Goal: Information Seeking & Learning: Check status

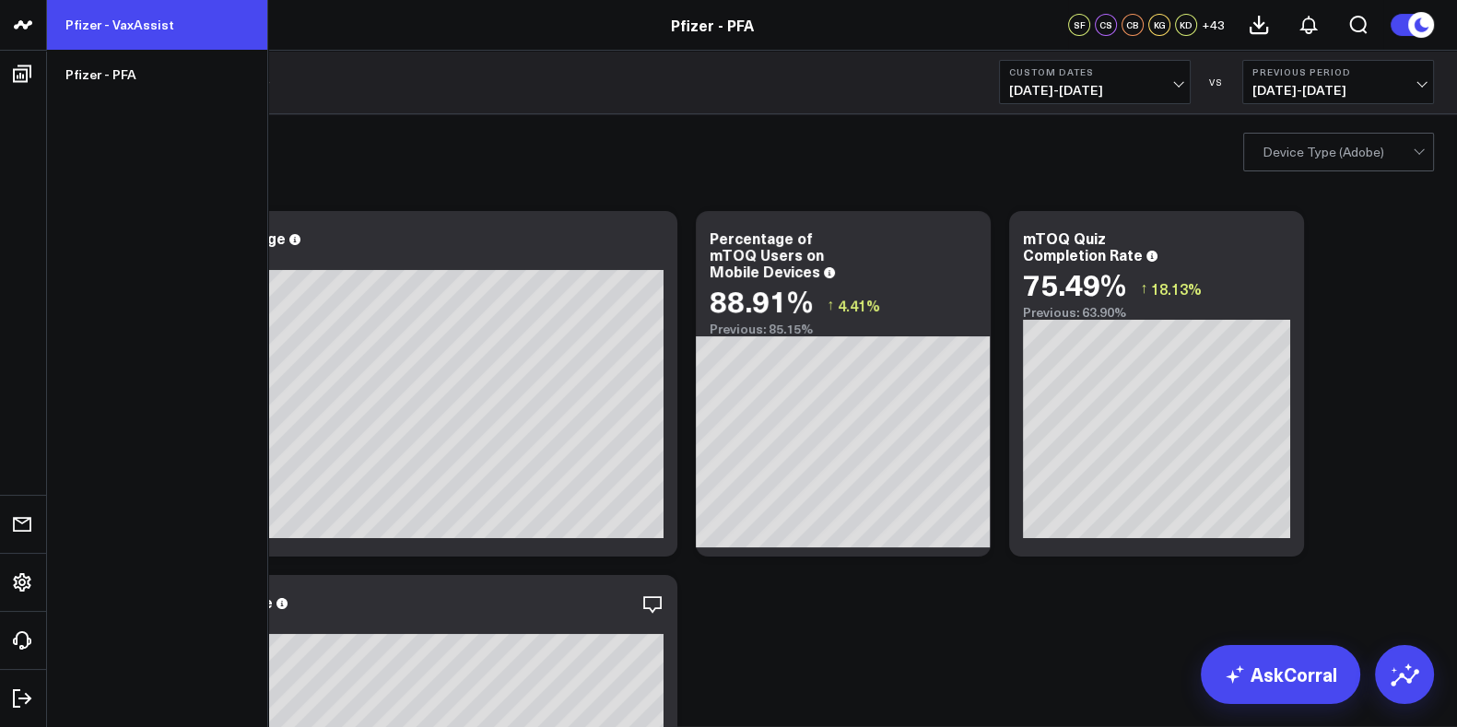
click at [107, 16] on link "Pfizer - VaxAssist" at bounding box center [157, 25] width 220 height 50
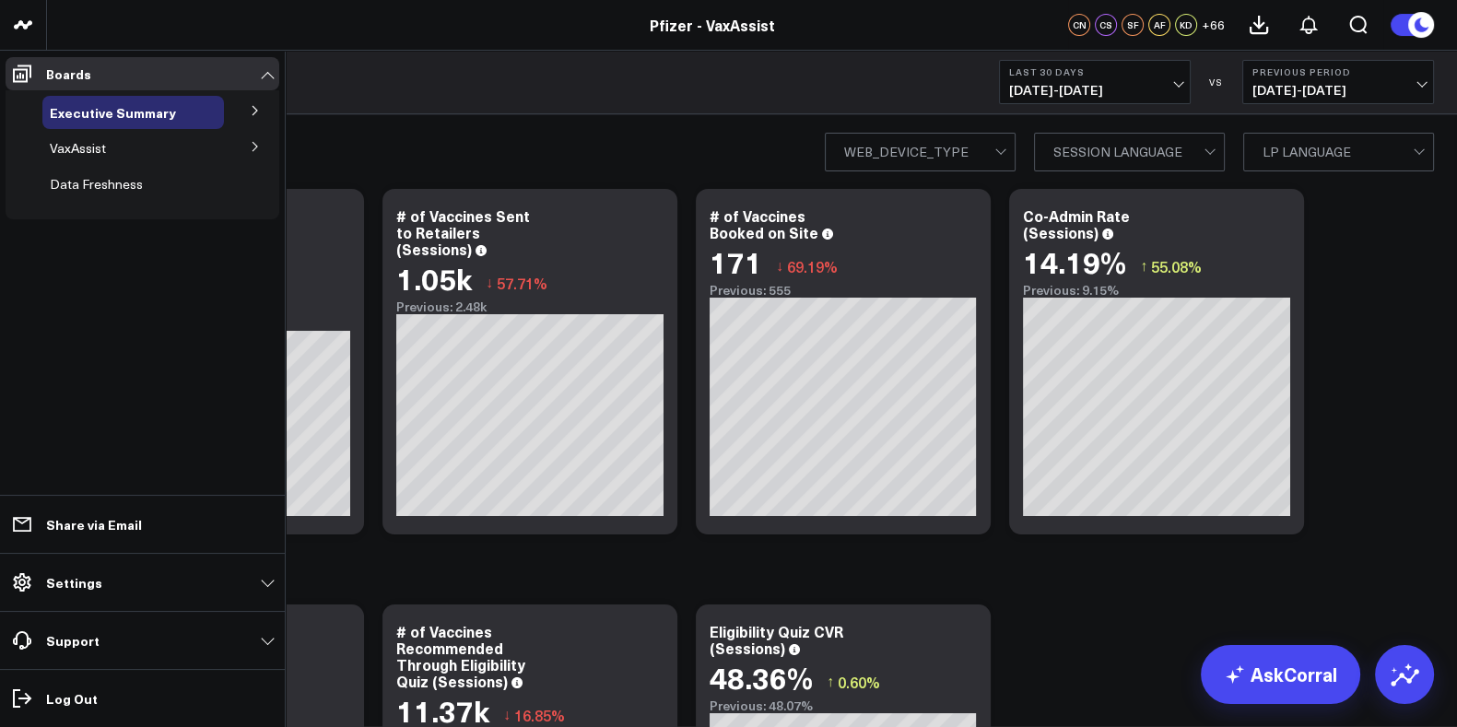
click at [250, 103] on button at bounding box center [255, 110] width 48 height 28
click at [253, 194] on icon at bounding box center [255, 194] width 11 height 11
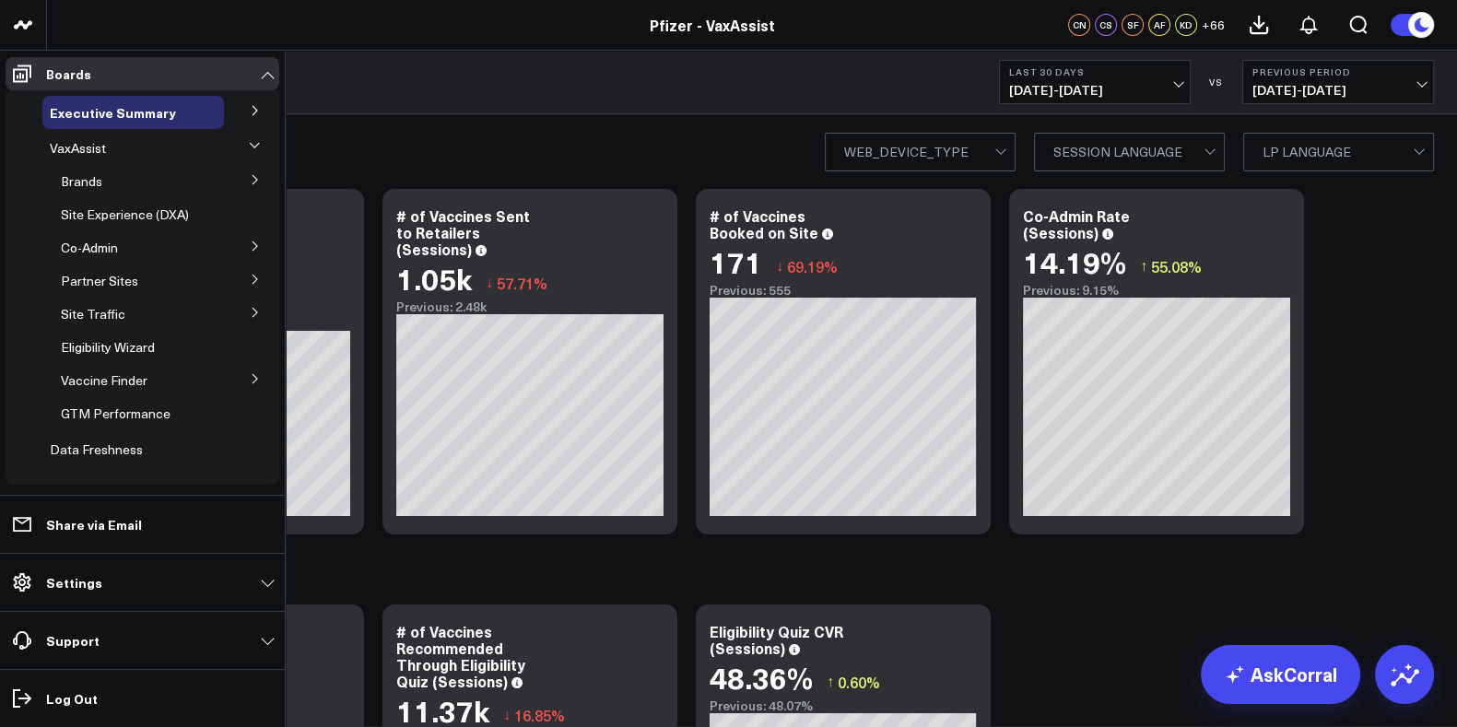
click at [250, 307] on icon at bounding box center [255, 312] width 11 height 11
click at [250, 181] on icon at bounding box center [255, 179] width 11 height 11
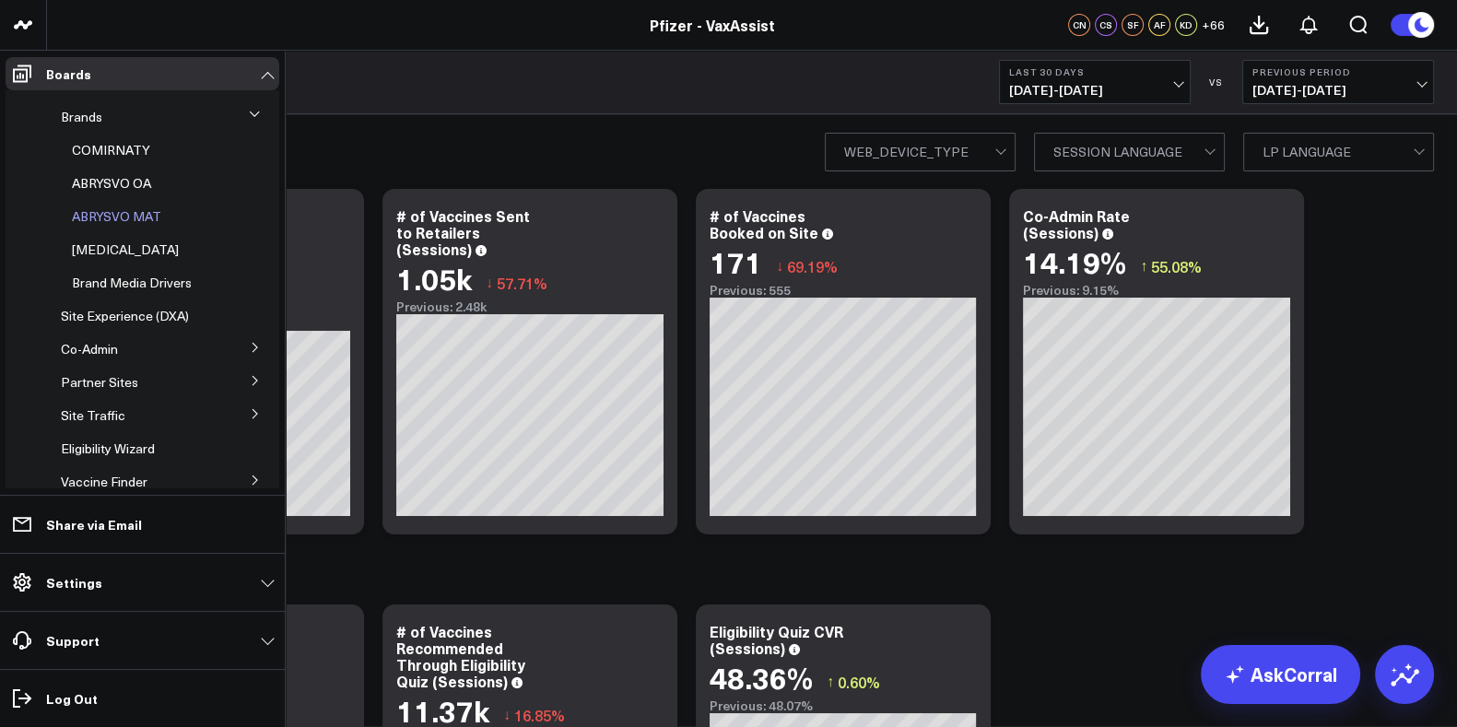
scroll to position [114, 0]
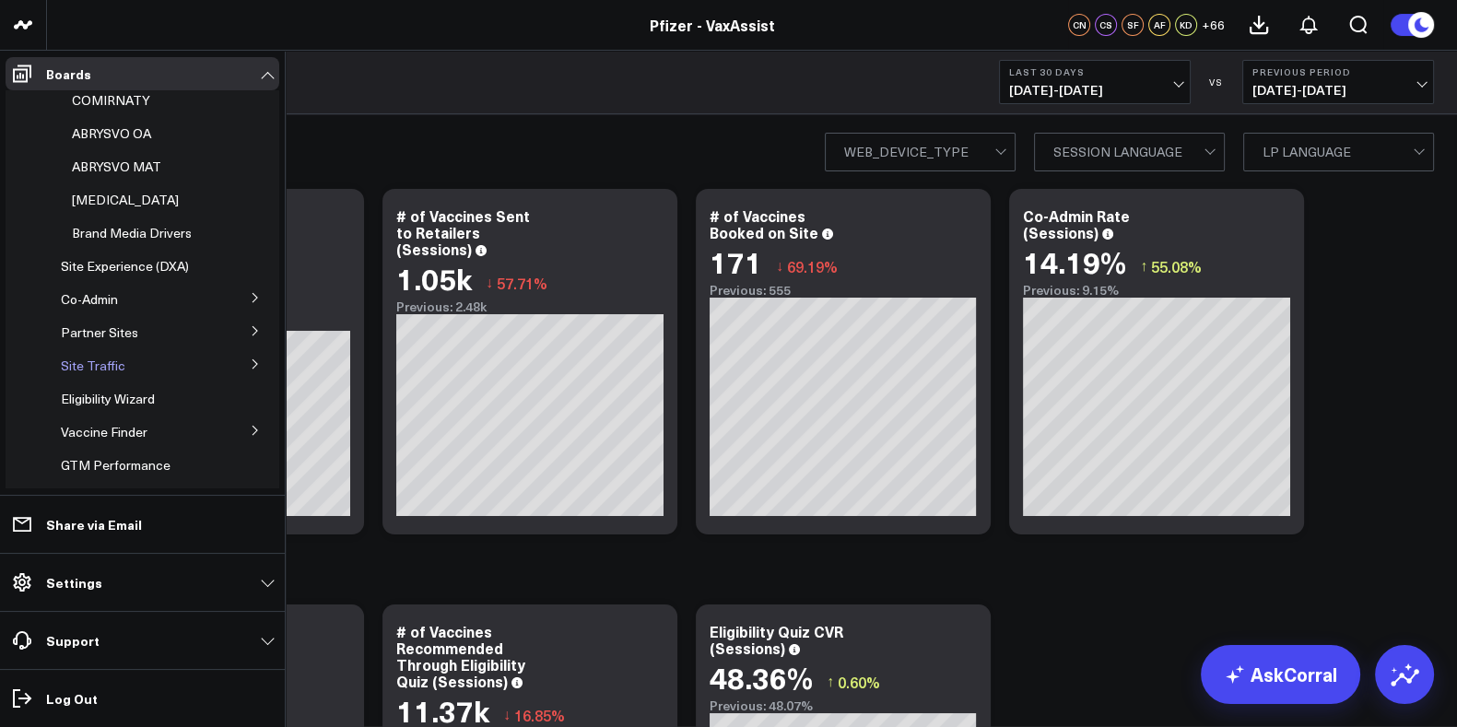
click at [83, 360] on span "Site Traffic" at bounding box center [93, 366] width 65 height 18
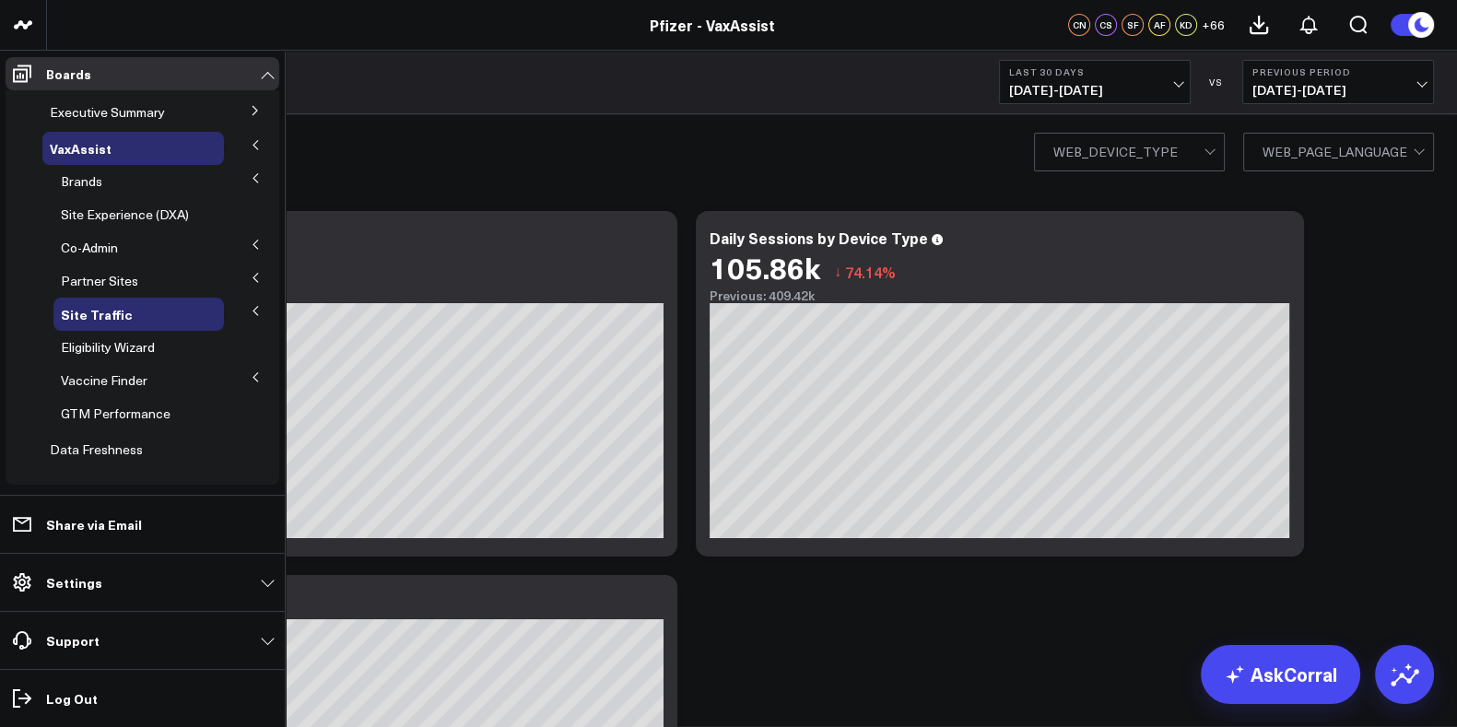
click at [250, 112] on icon at bounding box center [255, 110] width 11 height 11
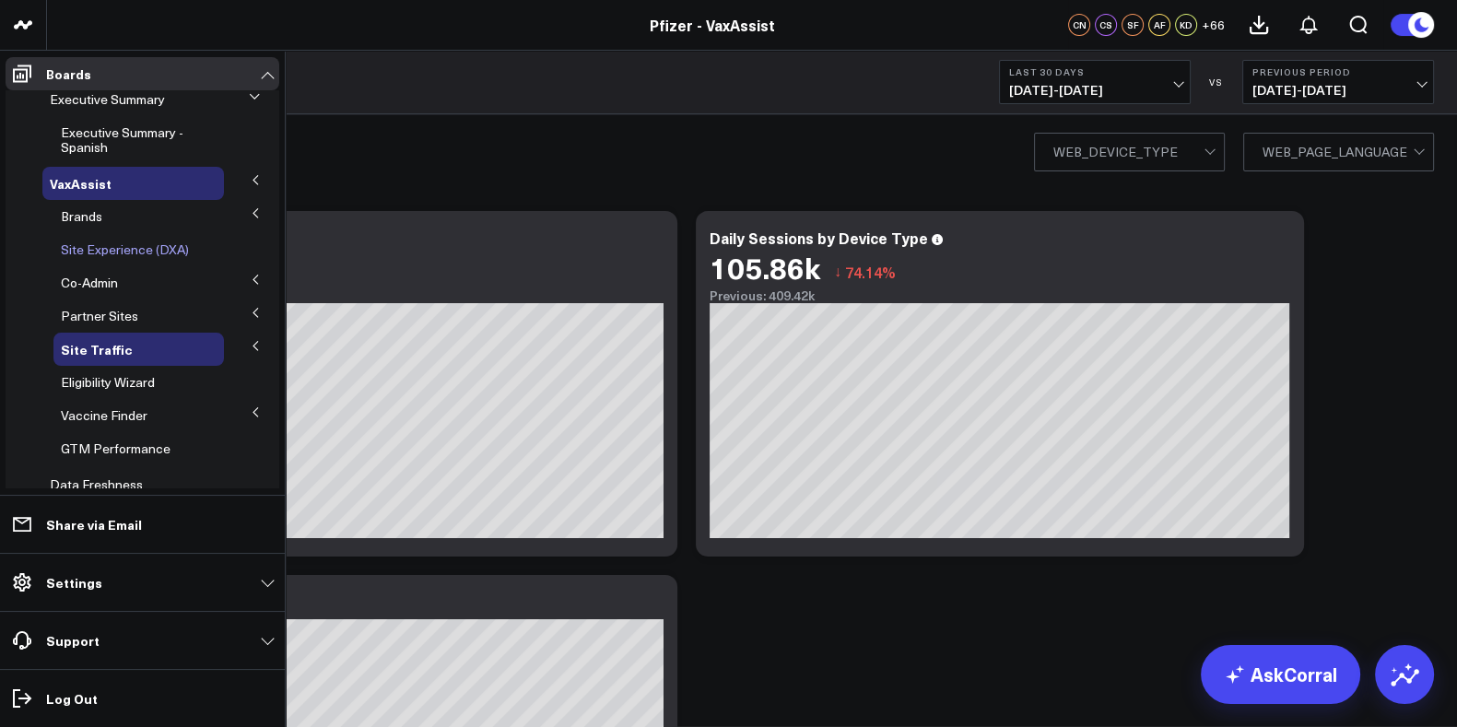
scroll to position [54, 0]
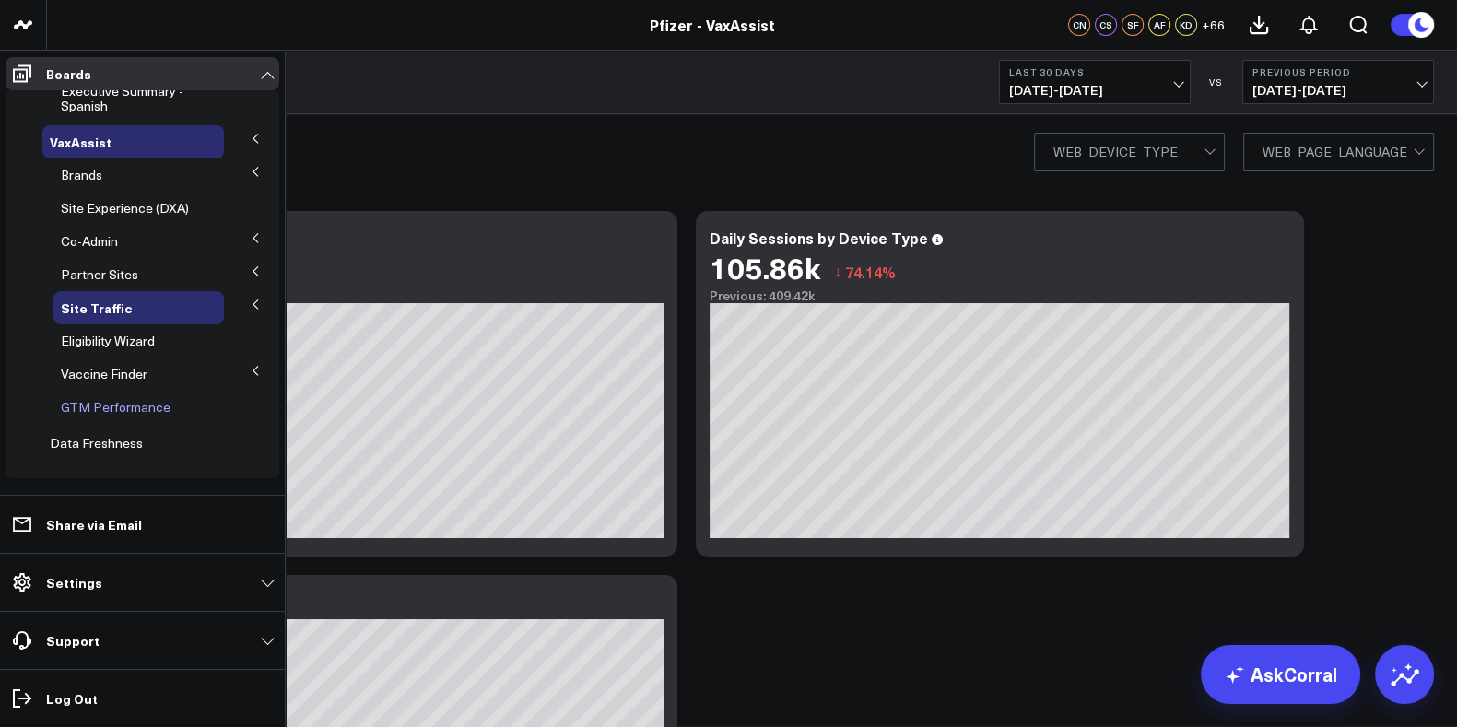
click at [122, 407] on span "GTM Performance" at bounding box center [116, 407] width 110 height 18
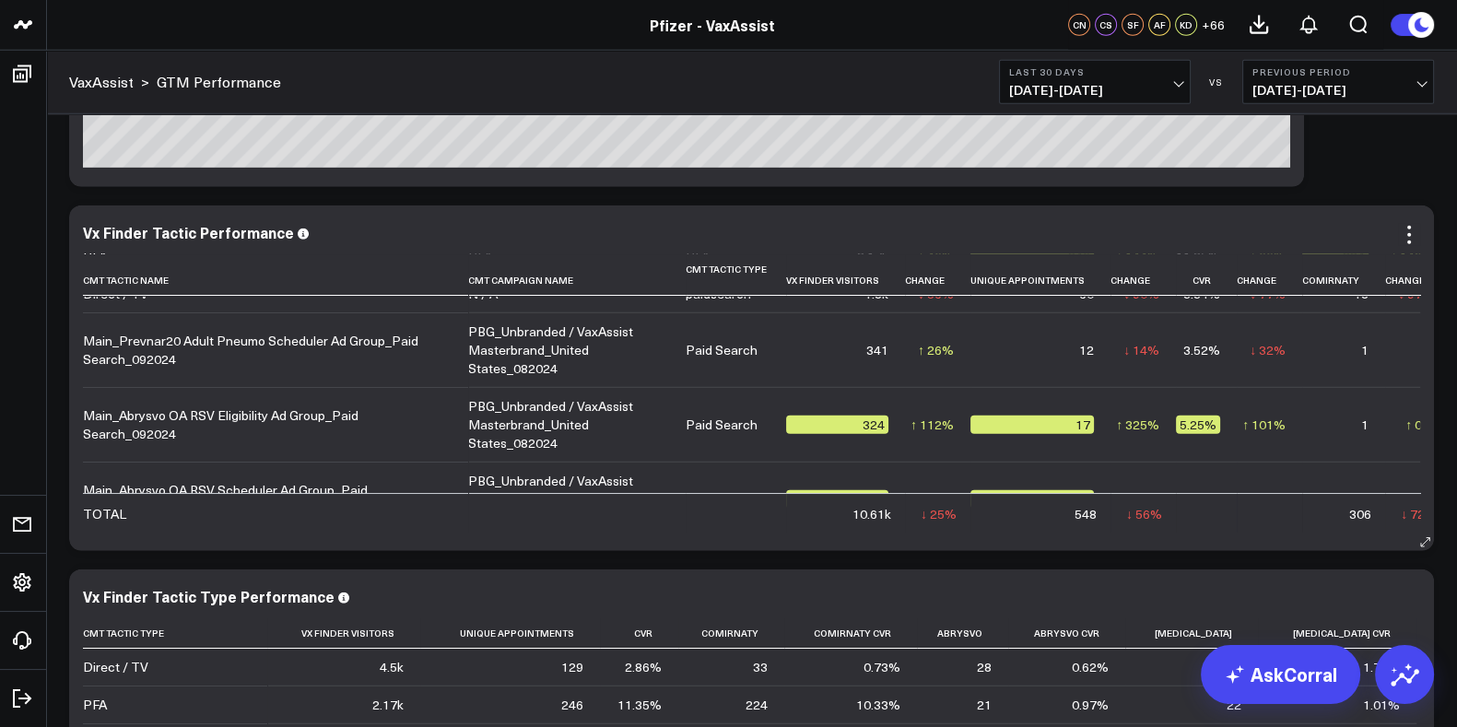
scroll to position [114, 0]
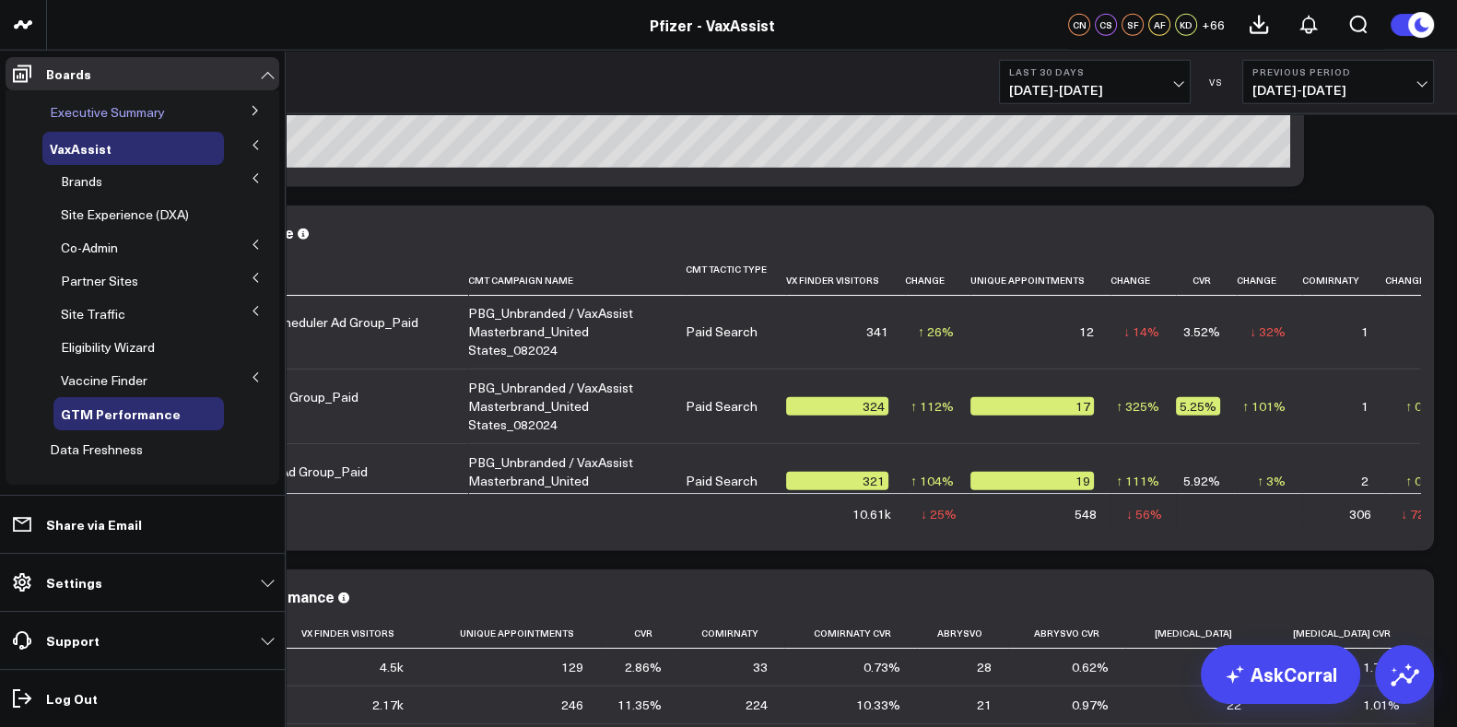
click at [118, 123] on div "Executive Summary" at bounding box center [133, 112] width 182 height 33
click at [250, 115] on icon at bounding box center [255, 110] width 11 height 11
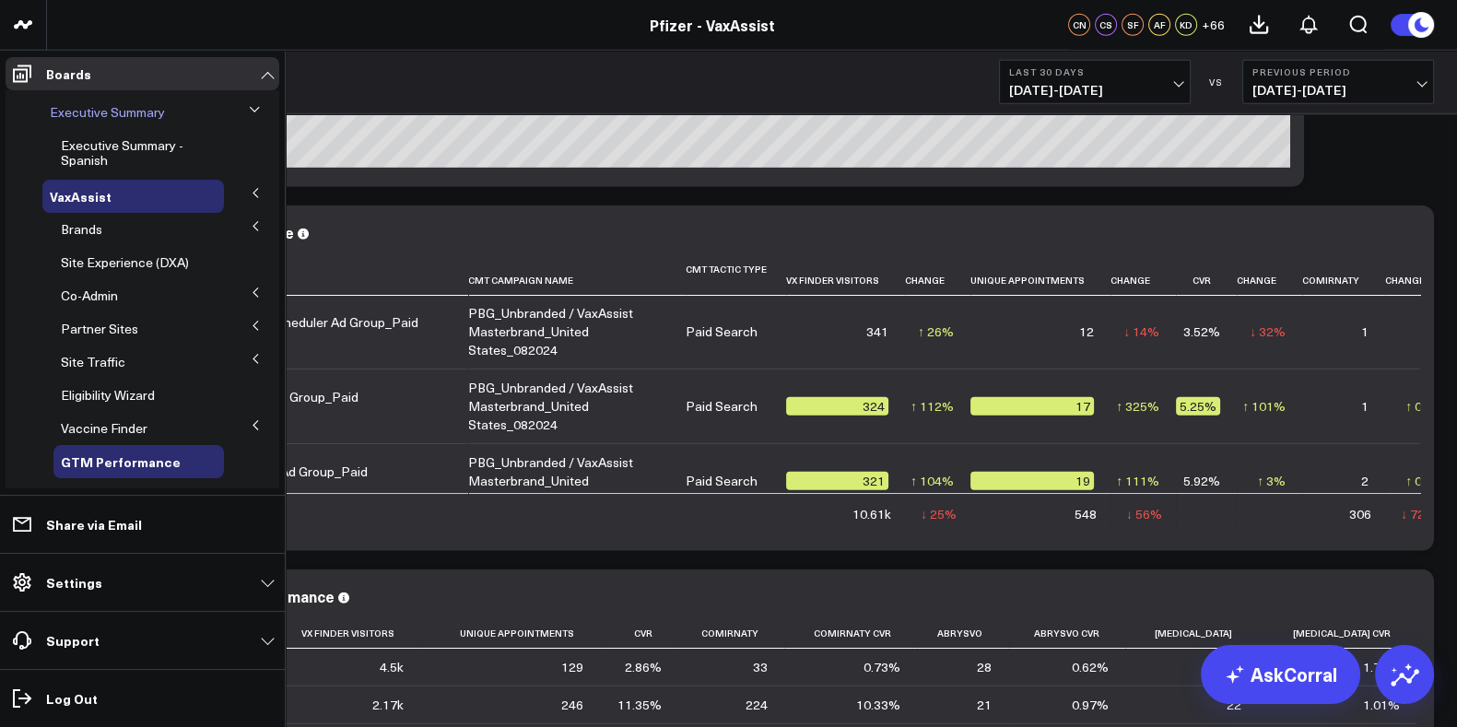
click at [121, 111] on span "Executive Summary" at bounding box center [107, 112] width 115 height 18
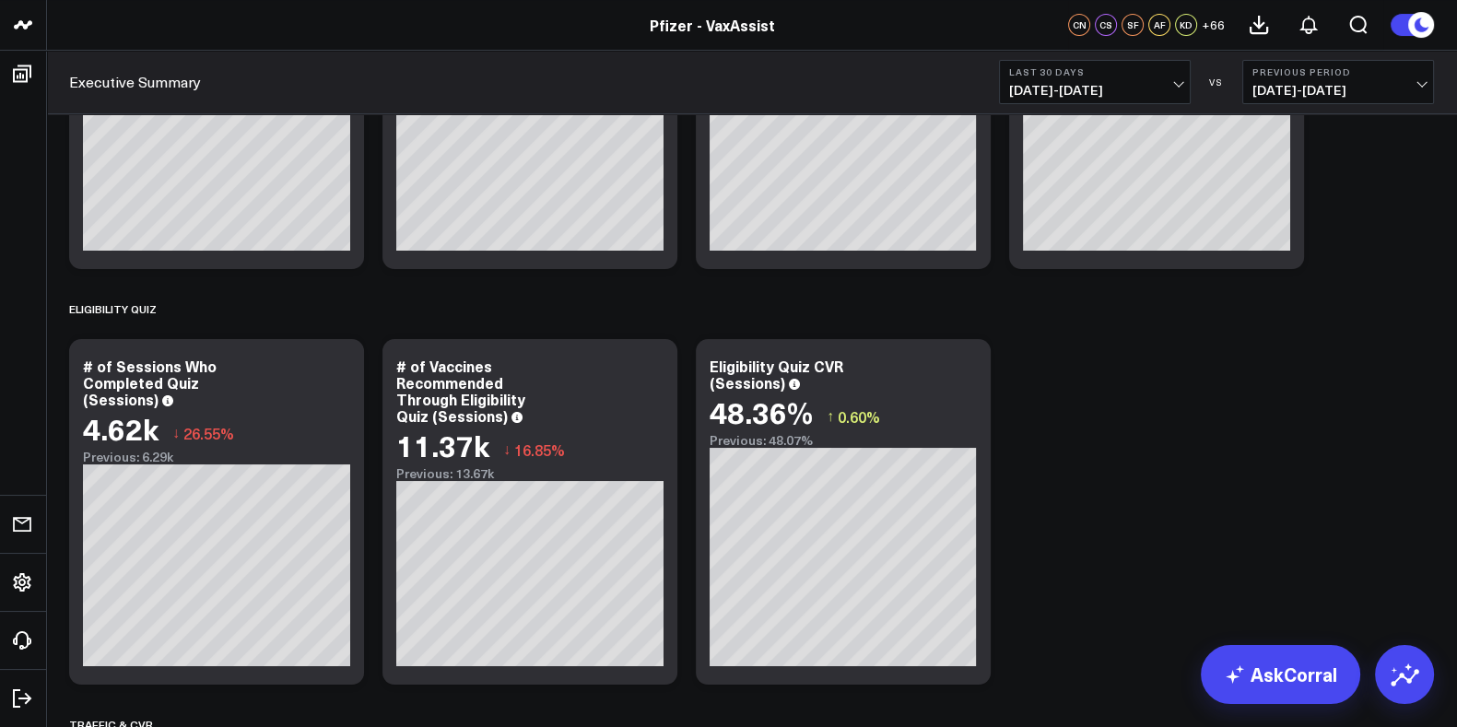
scroll to position [229, 0]
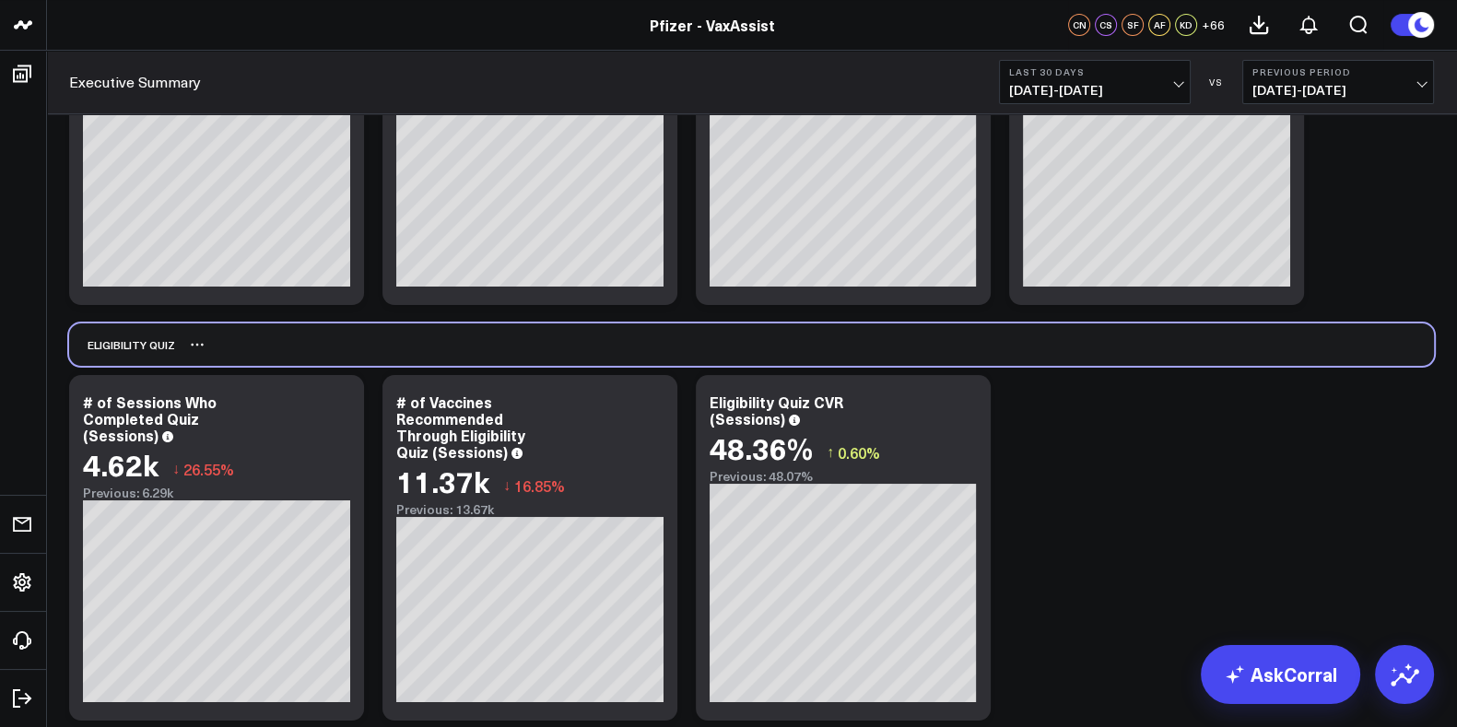
click at [846, 336] on div "Eligibility Quiz" at bounding box center [751, 344] width 1365 height 42
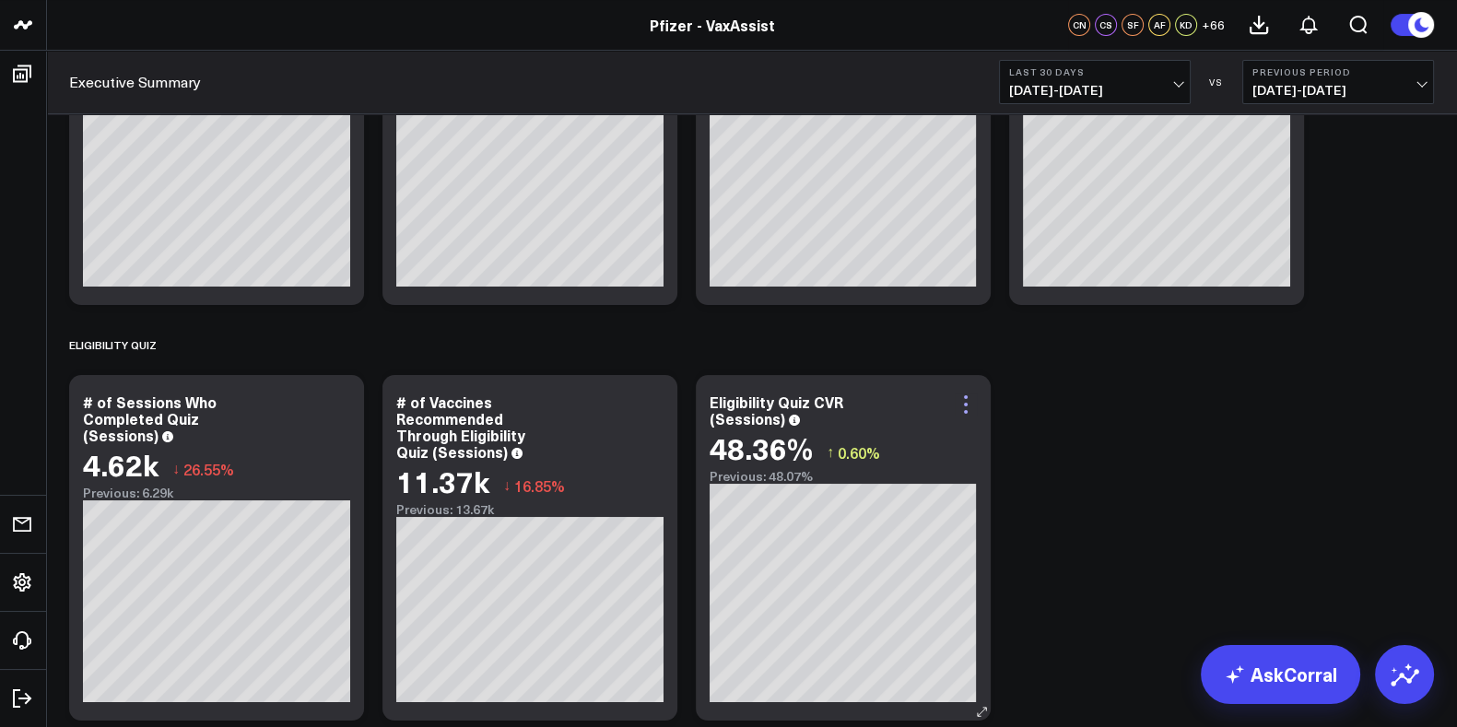
click at [969, 403] on icon at bounding box center [966, 405] width 22 height 22
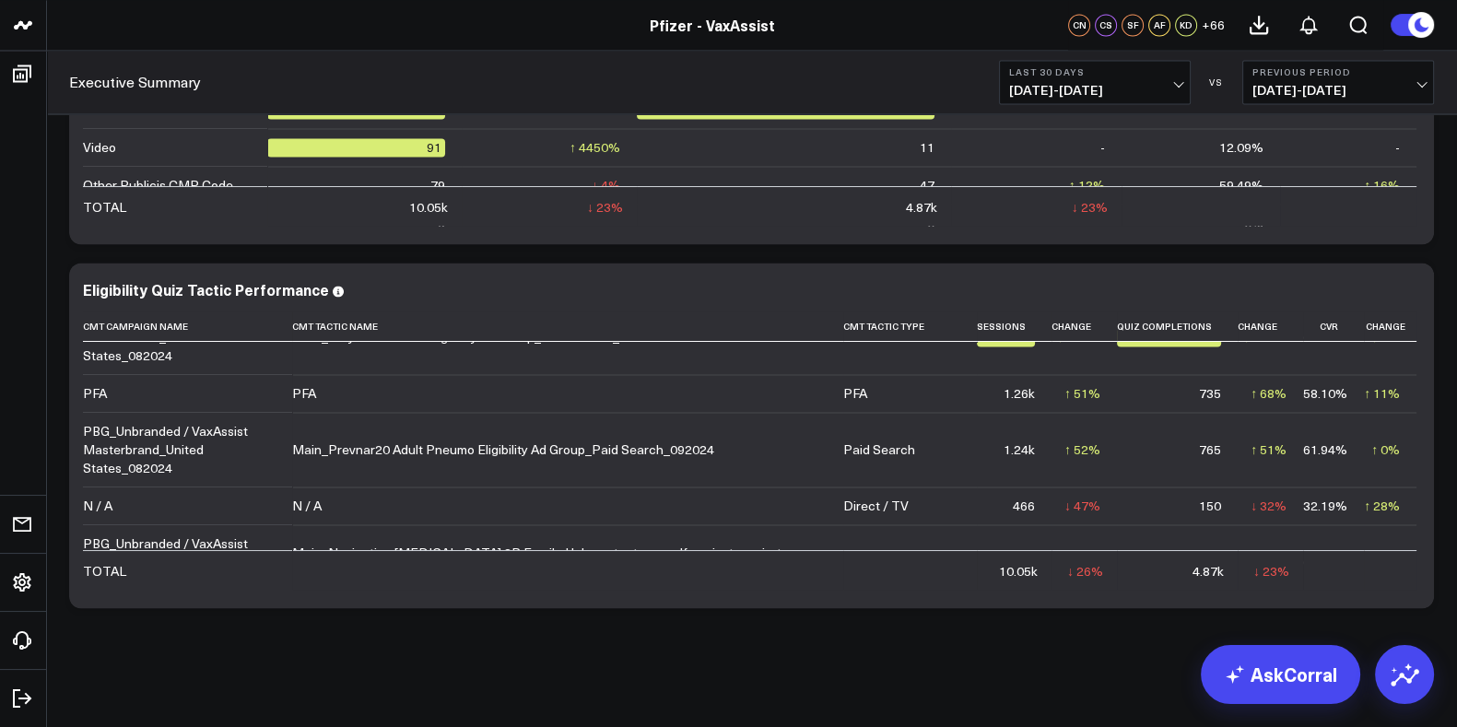
scroll to position [0, 0]
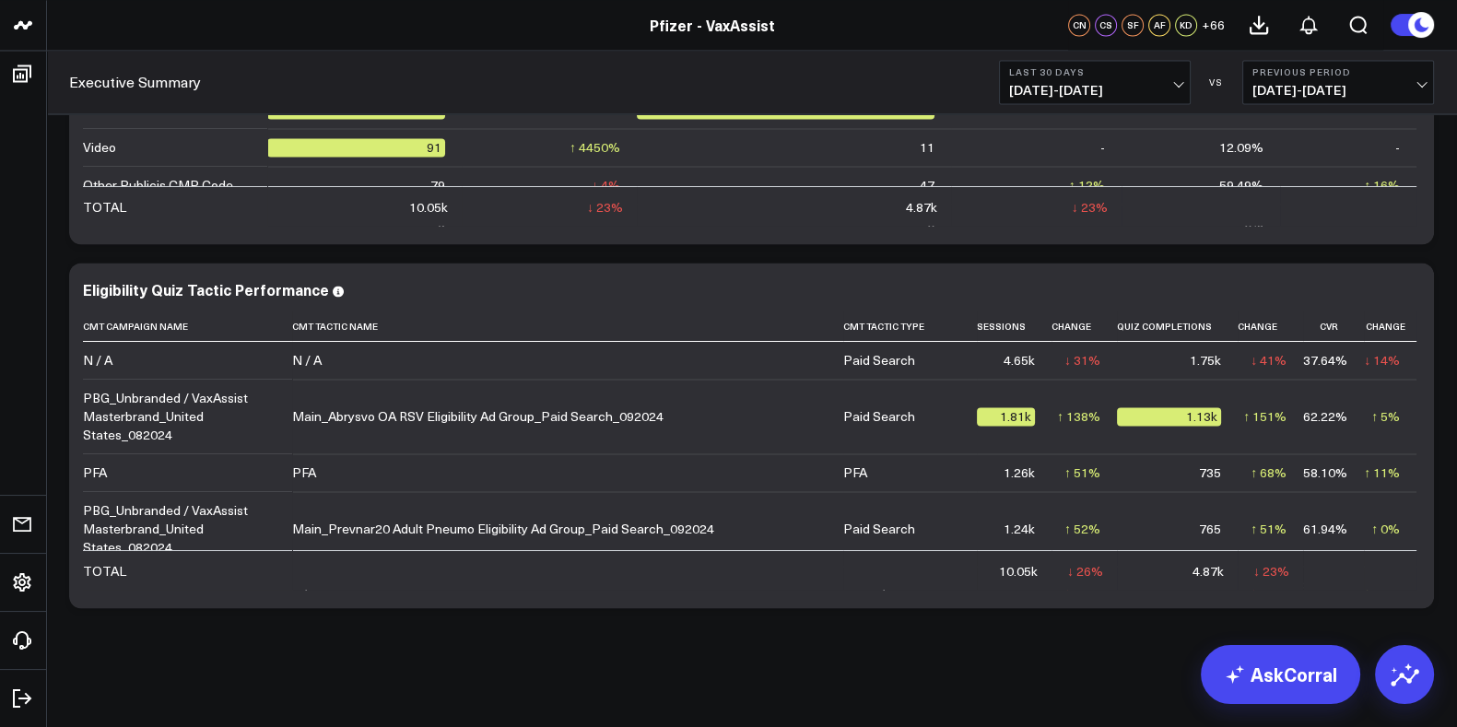
click at [1185, 87] on button "Last 30 Days 07/13/25 - 08/11/25" at bounding box center [1095, 82] width 192 height 44
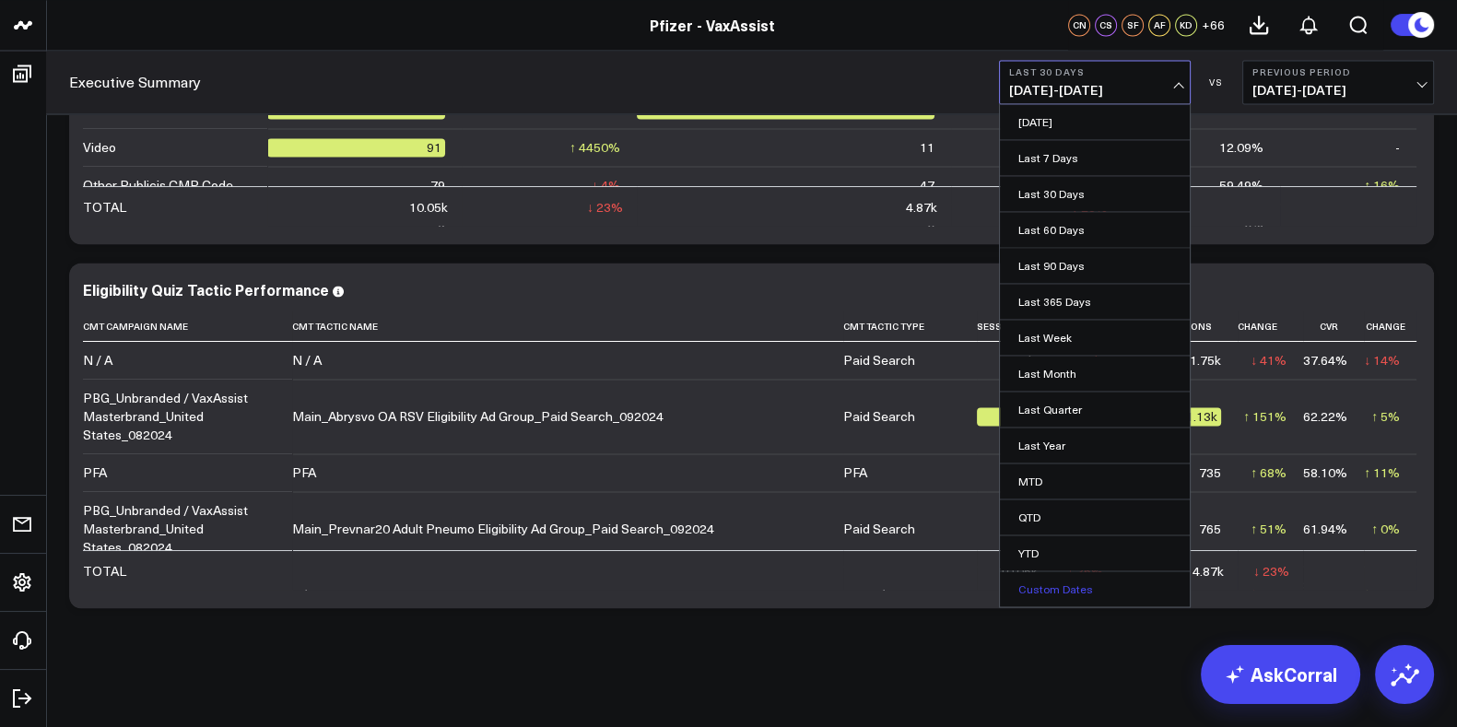
click at [1051, 590] on link "Custom Dates" at bounding box center [1095, 588] width 190 height 35
select select "7"
select select "2025"
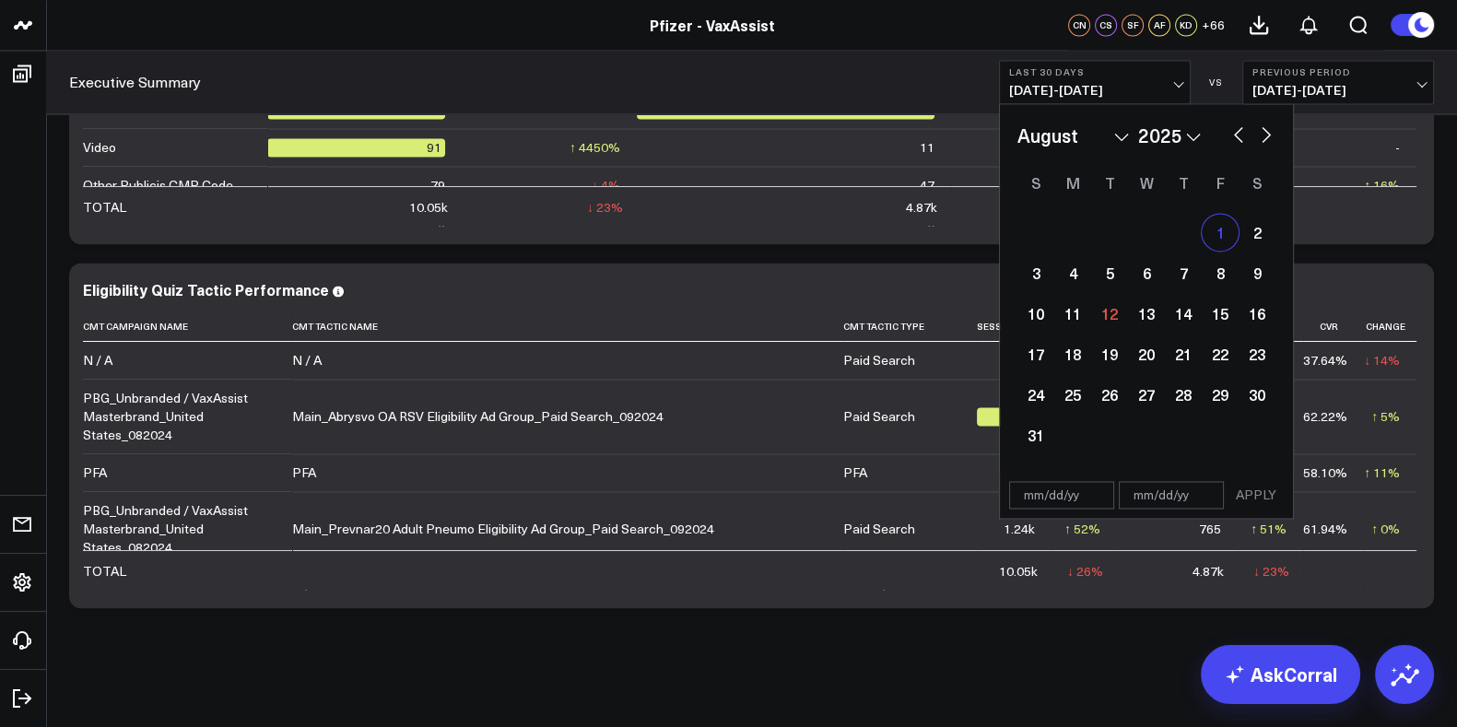
click at [1219, 237] on div "1" at bounding box center [1220, 232] width 37 height 37
type input "[DATE]"
select select "7"
select select "2025"
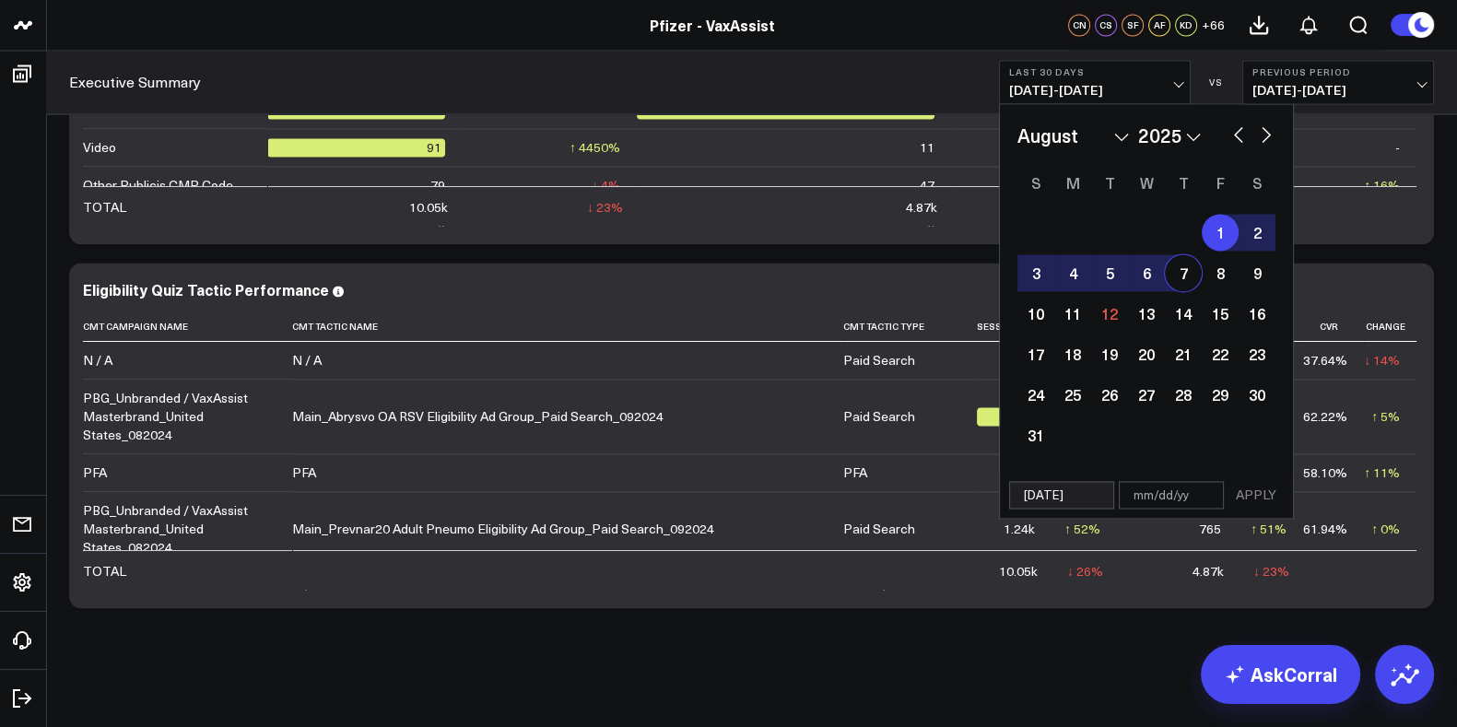
click at [1188, 278] on div "7" at bounding box center [1183, 272] width 37 height 37
type input "[DATE]"
select select "7"
select select "2025"
click at [1257, 491] on button "APPLY" at bounding box center [1255, 495] width 55 height 28
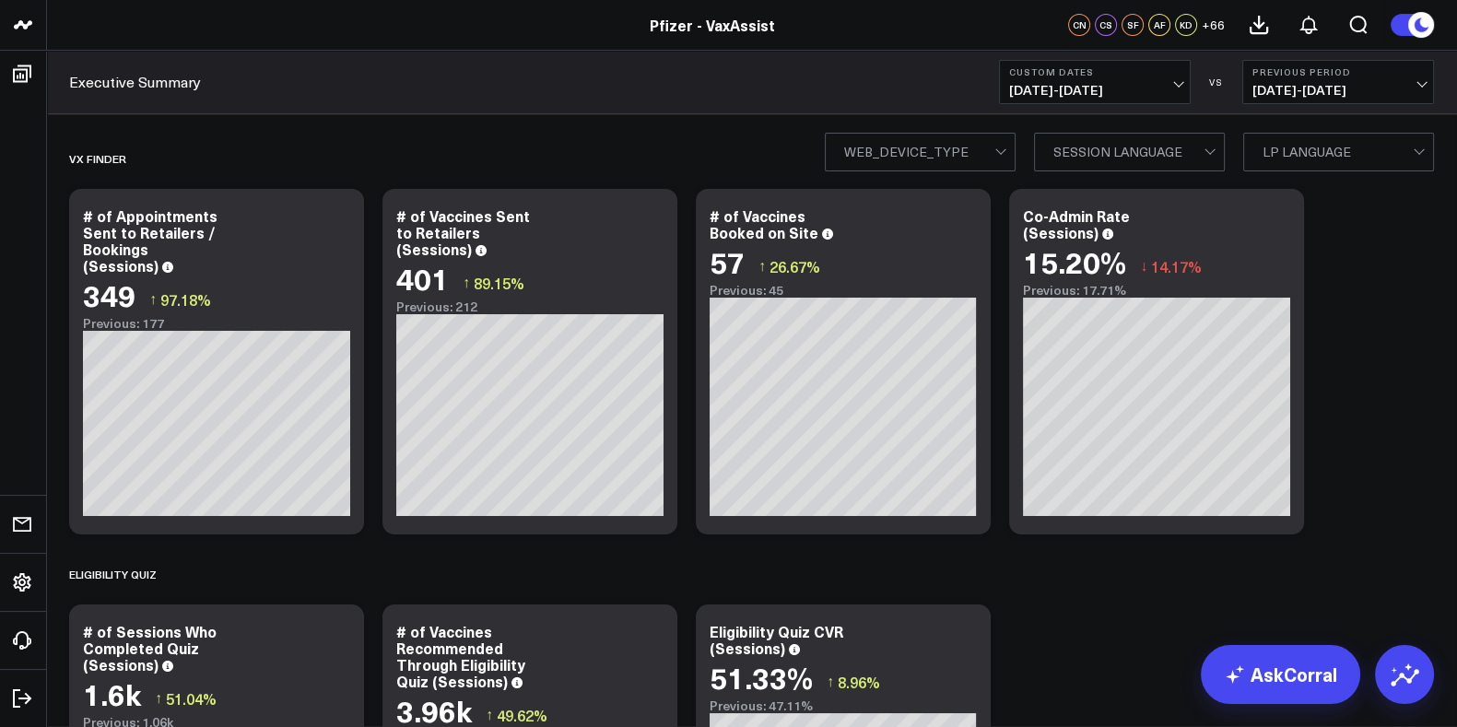
click at [1213, 146] on div at bounding box center [1212, 152] width 16 height 37
click at [1215, 147] on div at bounding box center [1212, 152] width 16 height 37
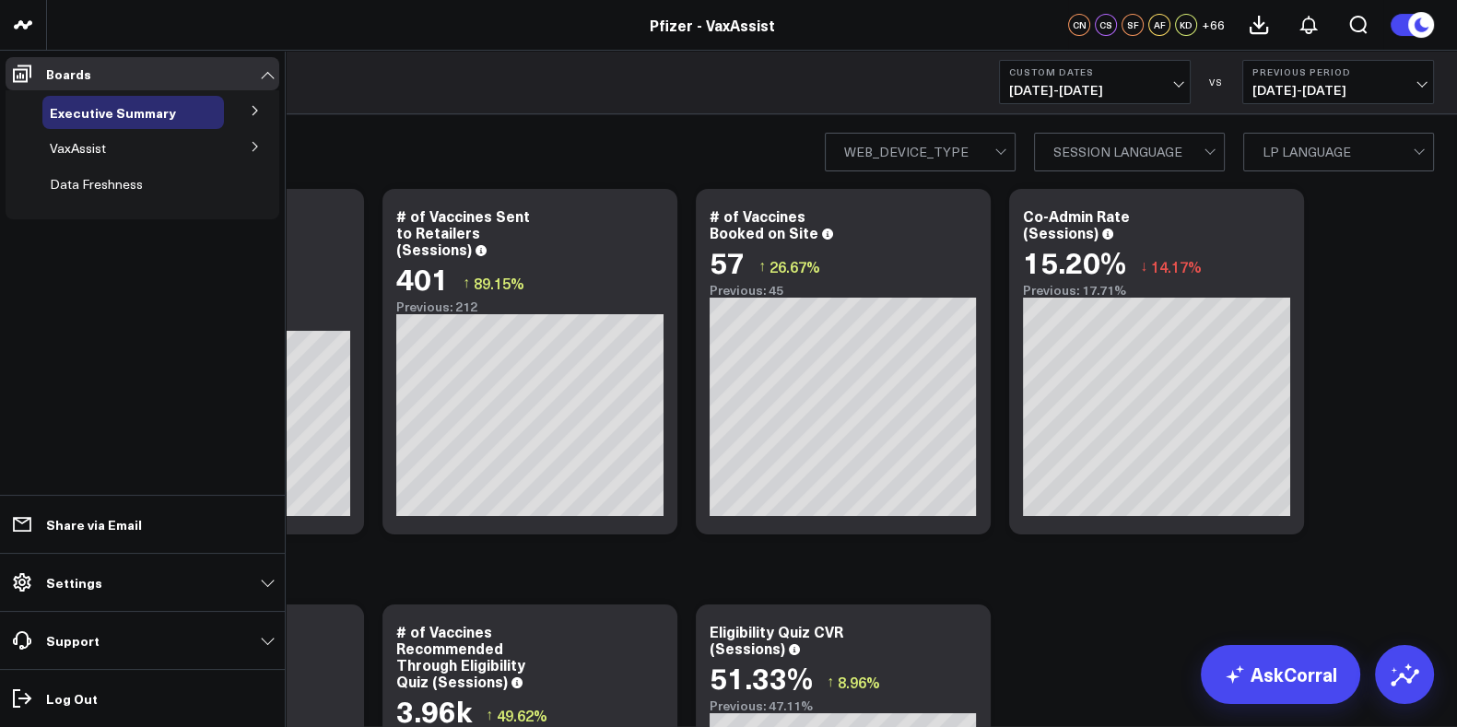
click at [253, 138] on button at bounding box center [255, 146] width 48 height 28
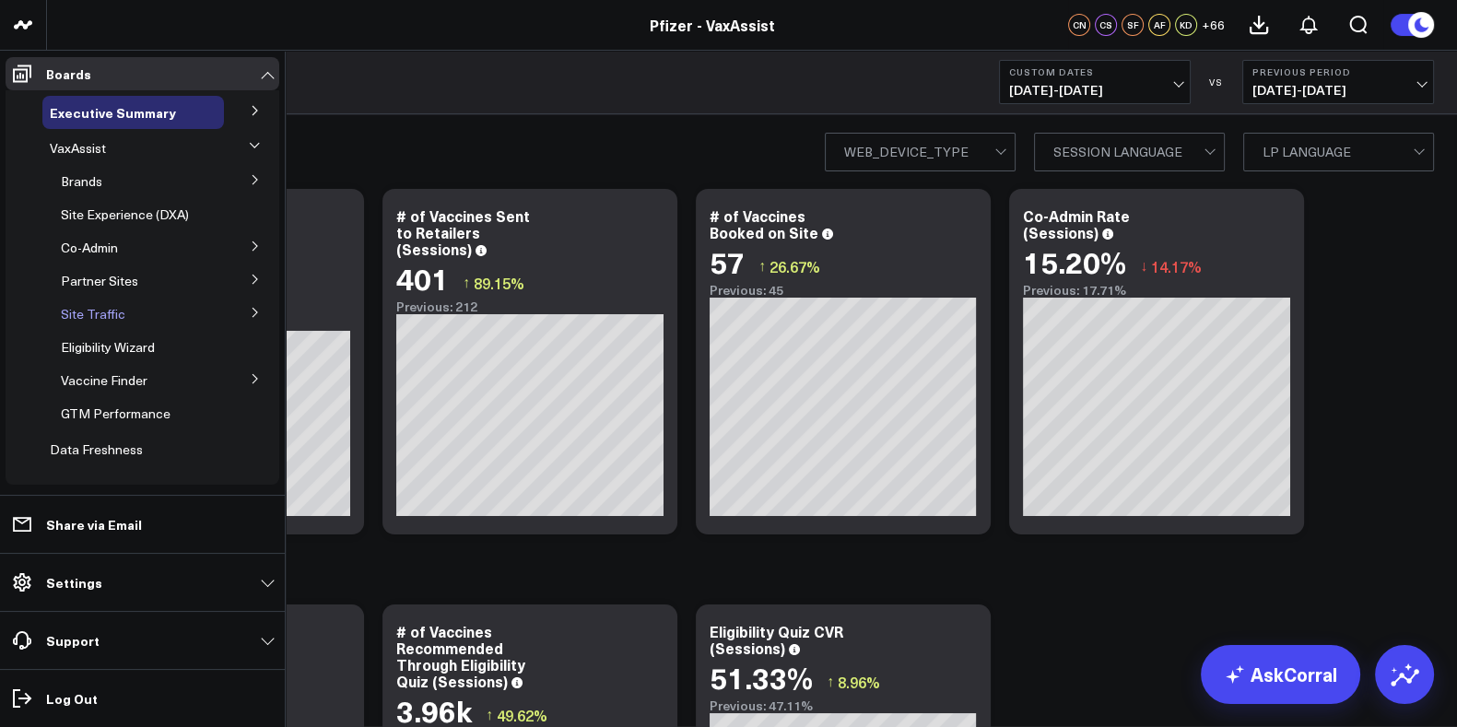
click at [107, 319] on span "Site Traffic" at bounding box center [93, 314] width 65 height 18
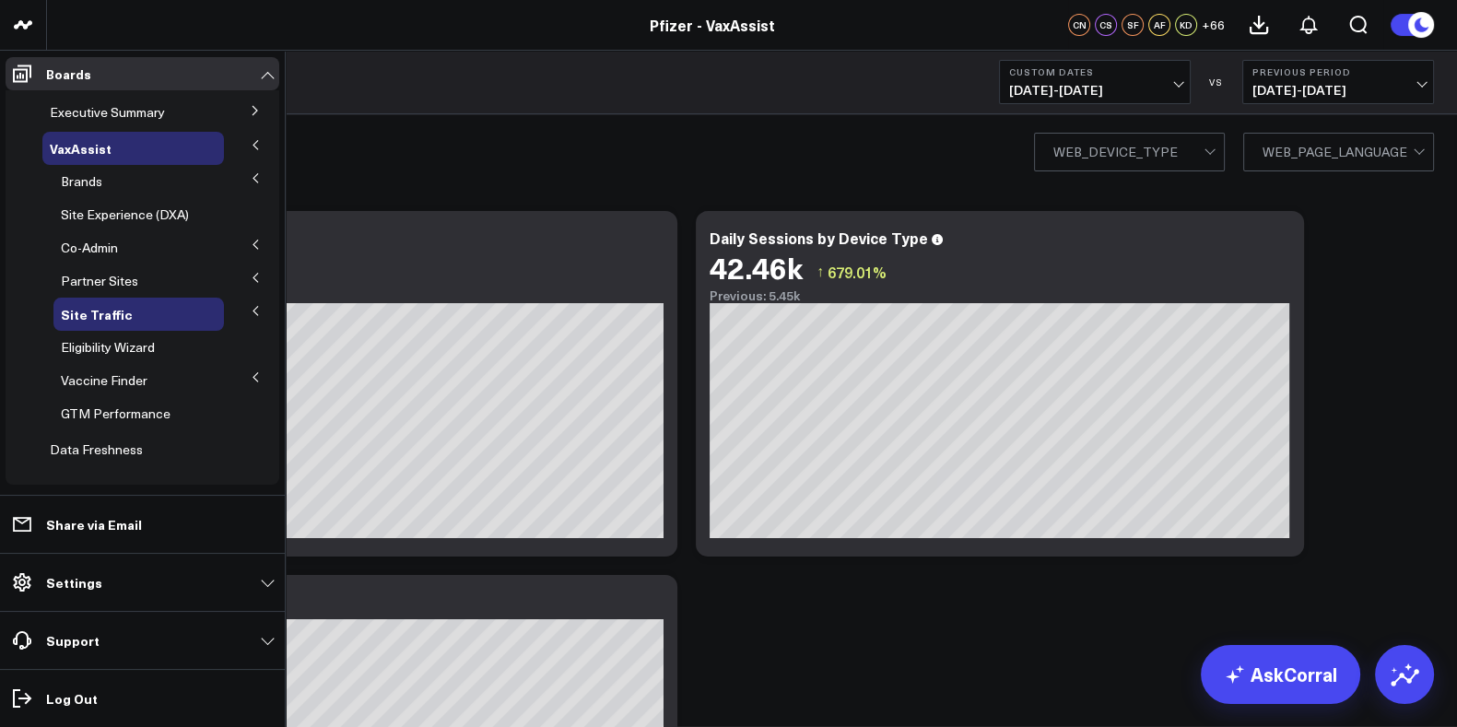
click at [250, 311] on icon at bounding box center [255, 310] width 11 height 11
click at [155, 217] on span "Site Experience (DXA)" at bounding box center [125, 215] width 128 height 18
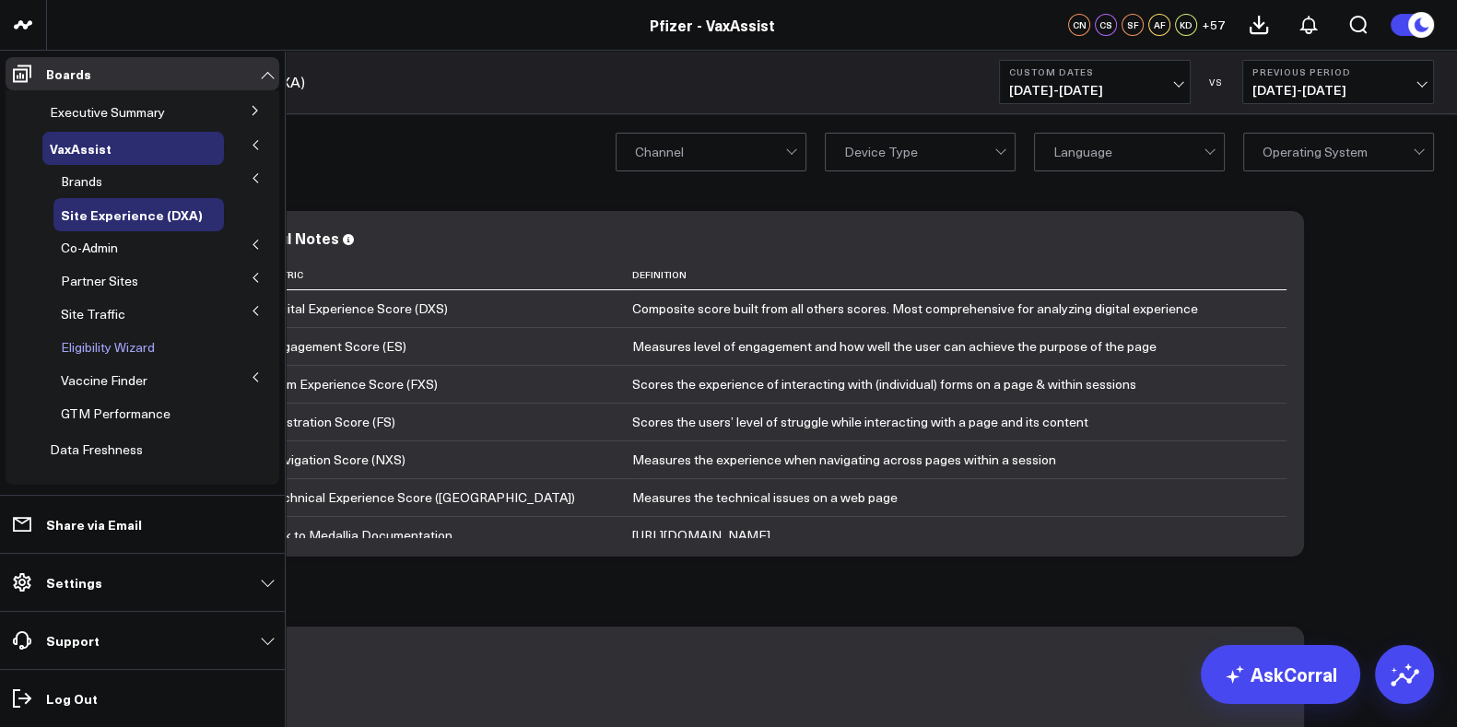
scroll to position [6, 0]
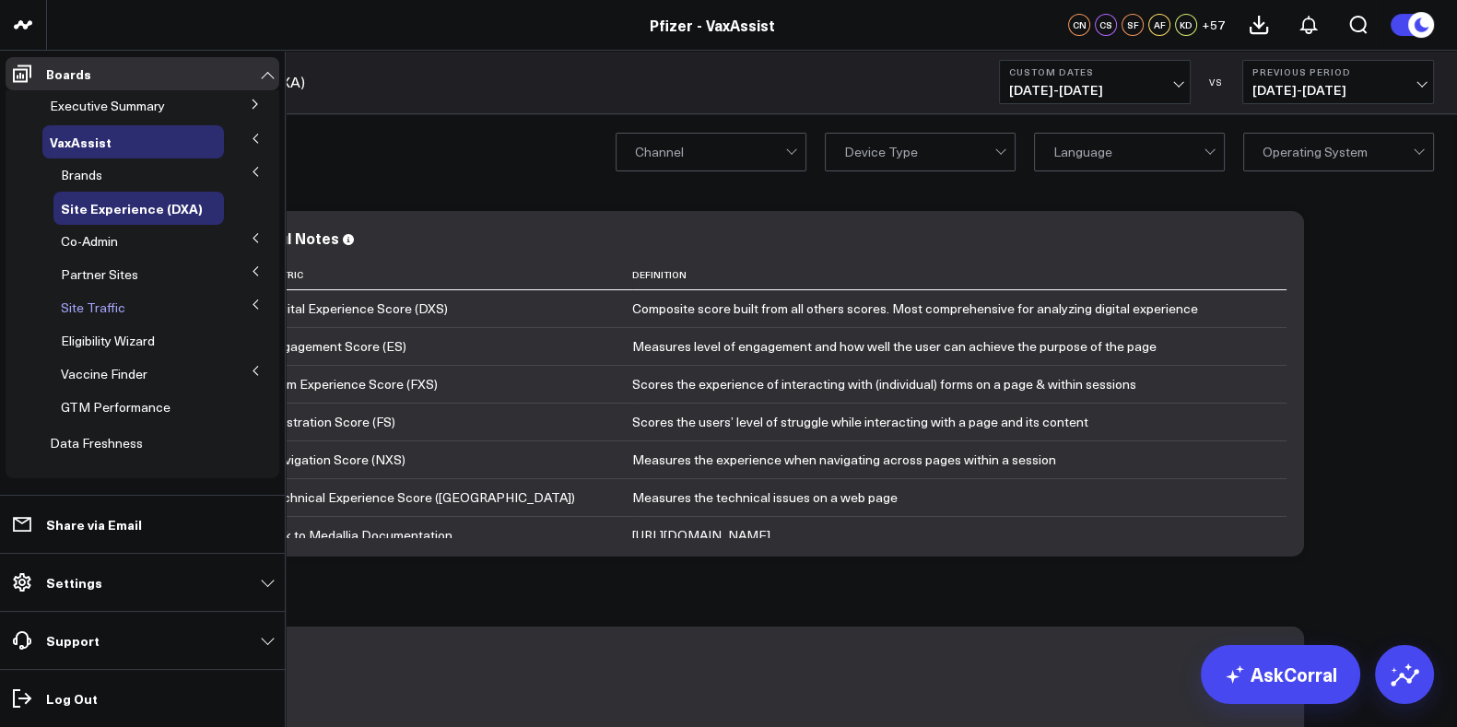
click at [77, 306] on span "Site Traffic" at bounding box center [93, 308] width 65 height 18
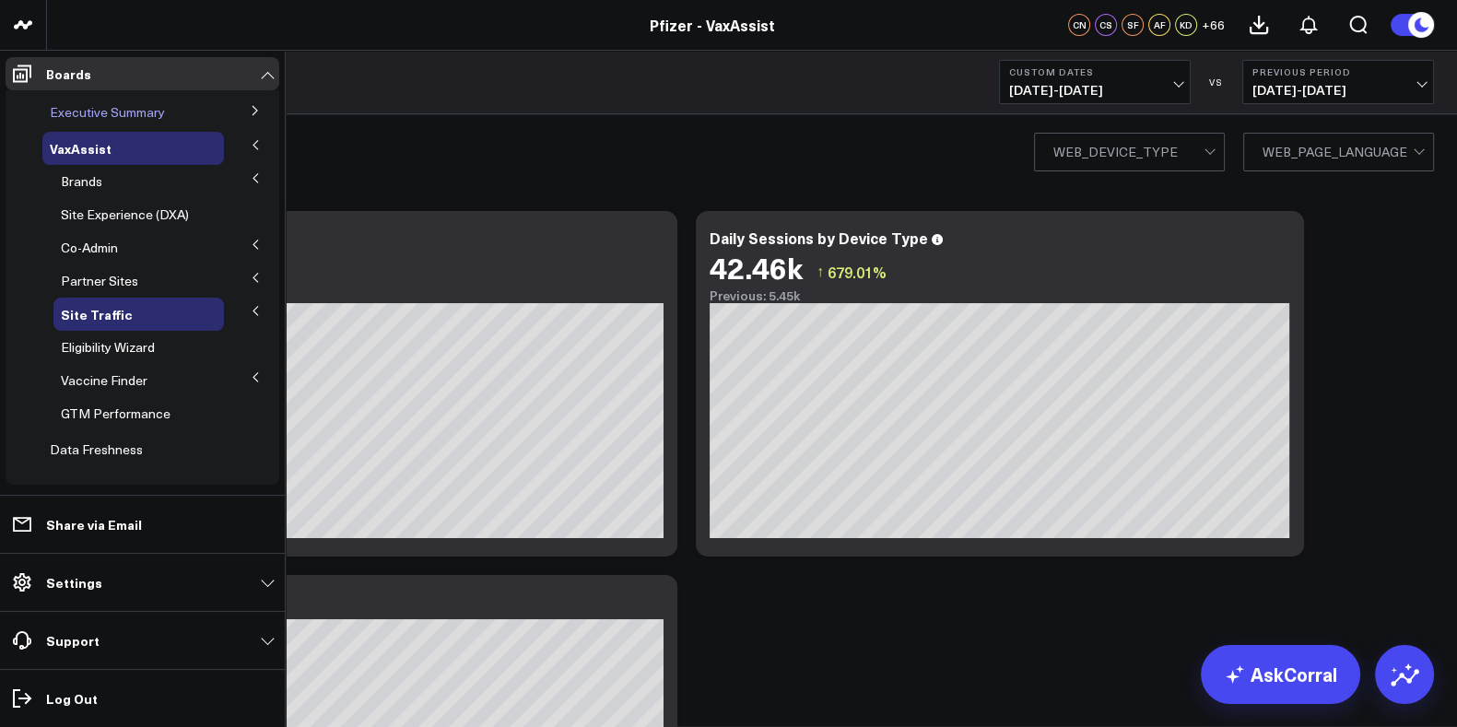
click at [88, 111] on span "Executive Summary" at bounding box center [107, 112] width 115 height 18
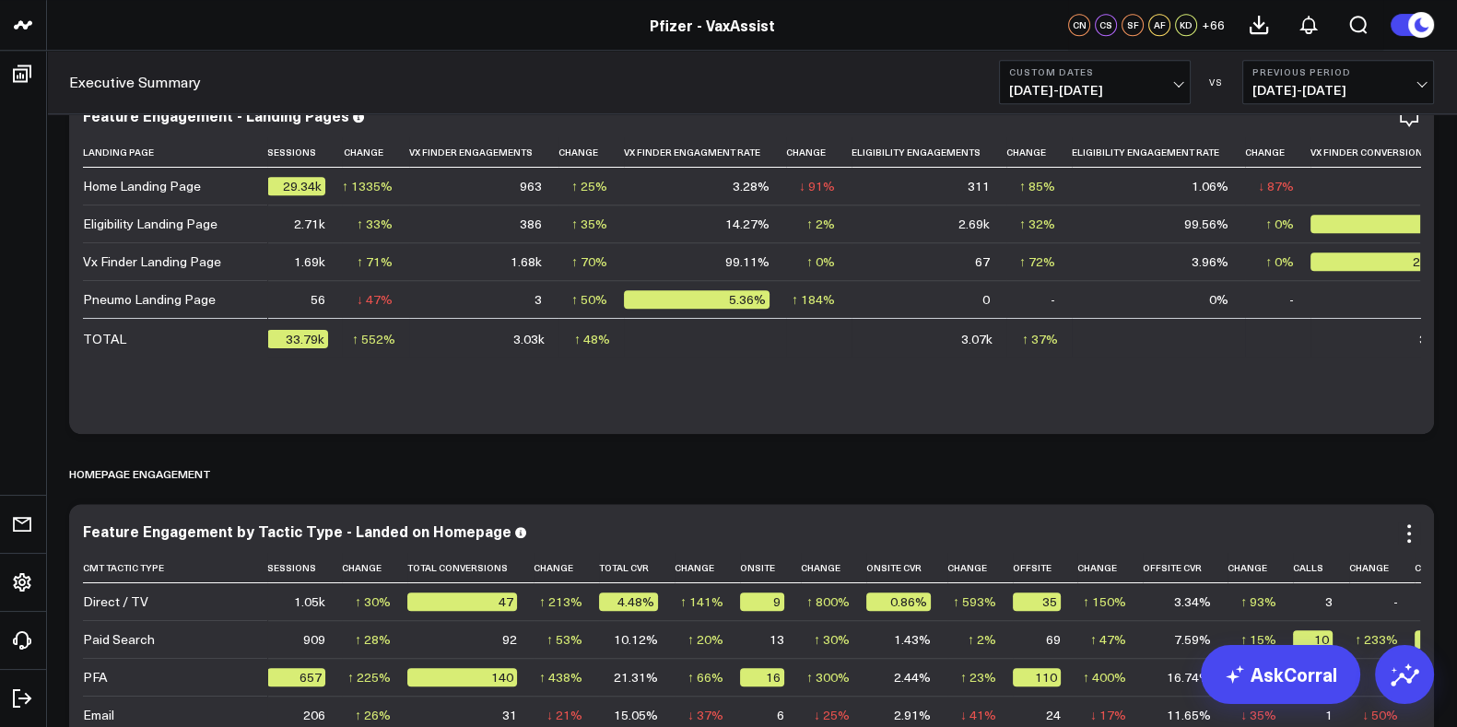
scroll to position [1958, 0]
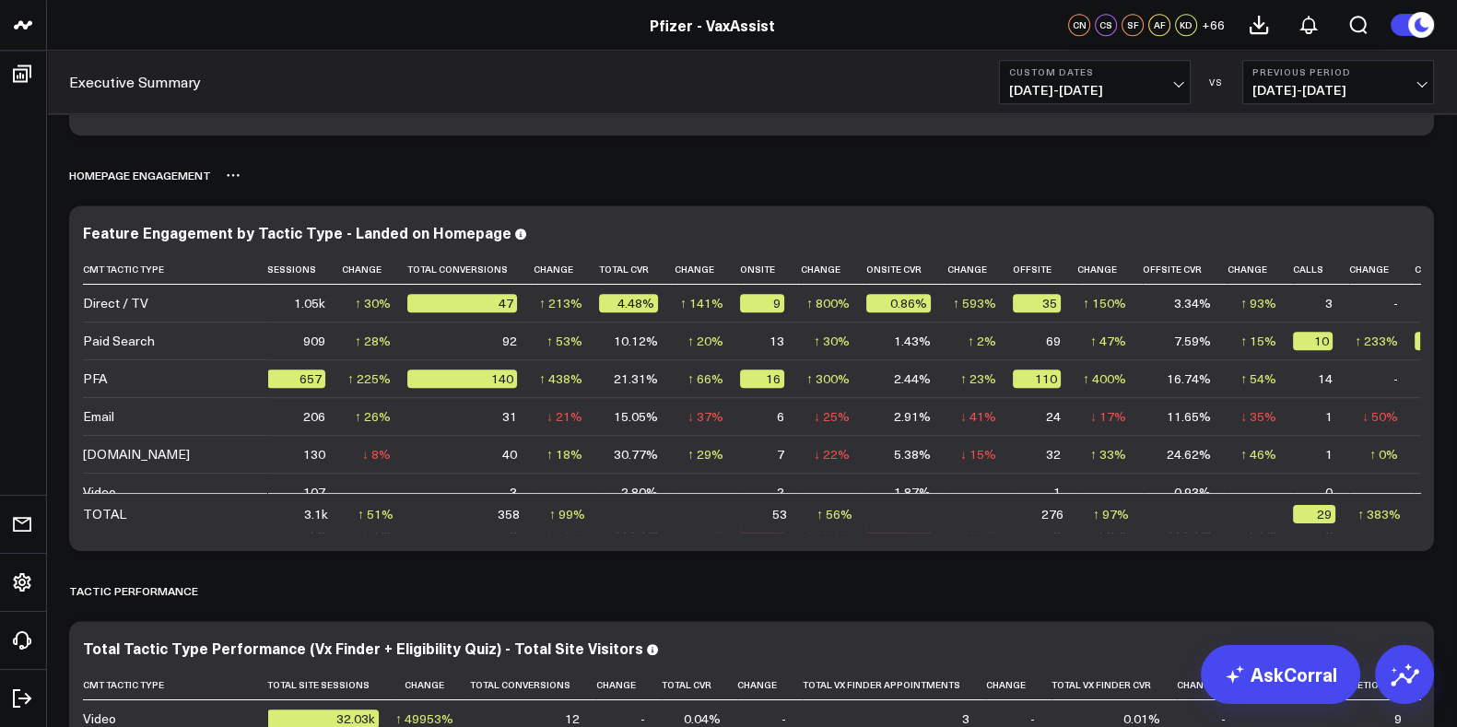
click at [842, 182] on div "Homepage Engagement" at bounding box center [751, 175] width 1365 height 42
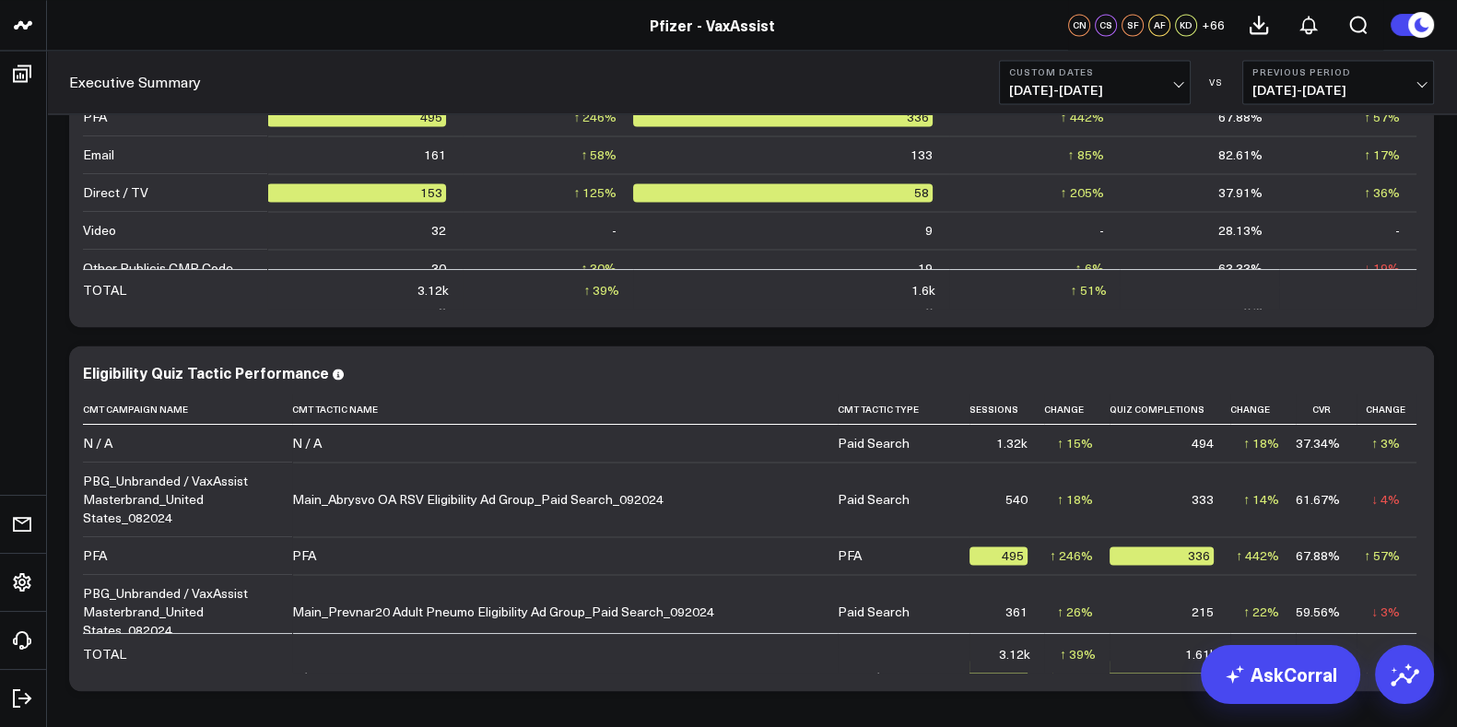
scroll to position [3602, 0]
